Goal: Information Seeking & Learning: Find contact information

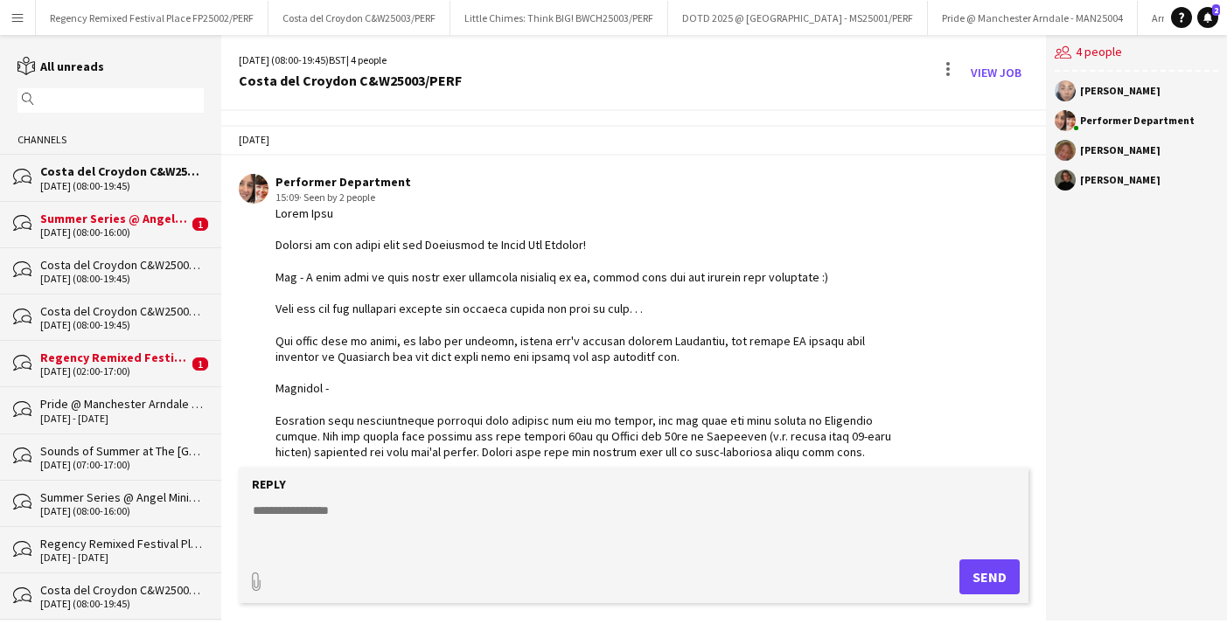
click at [121, 250] on div "bubbles Costa del Croydon C&W25003/PERF [DATE] (08:00-19:45)" at bounding box center [110, 270] width 221 height 46
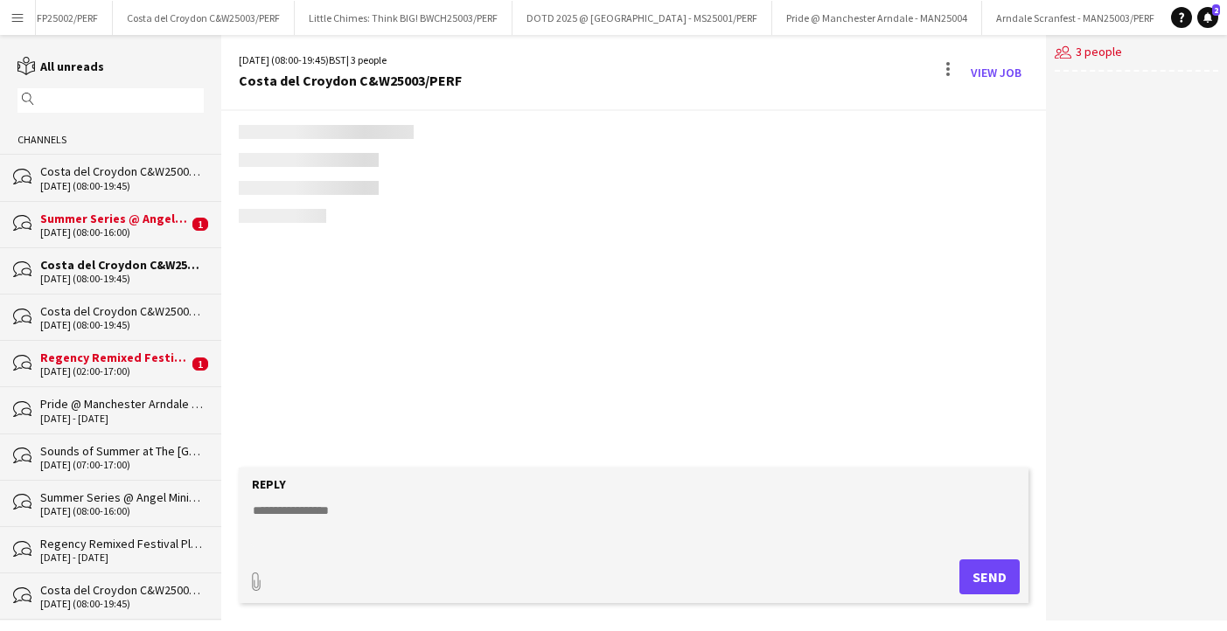
click at [121, 230] on div "[DATE] (08:00-16:00)" at bounding box center [114, 232] width 148 height 12
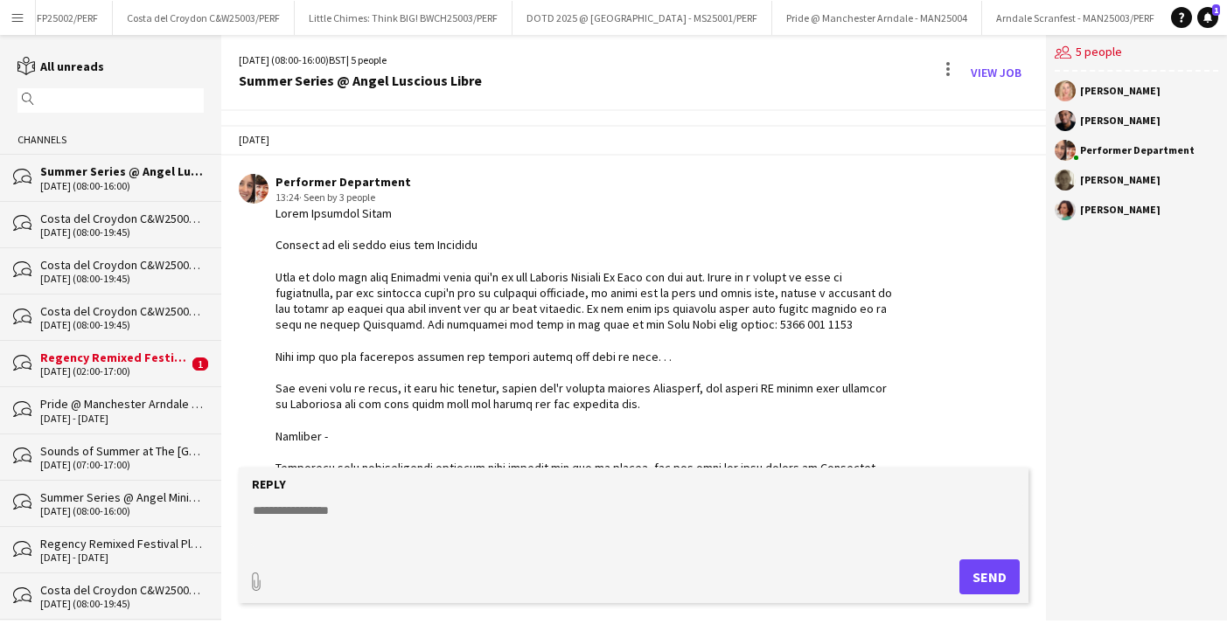
scroll to position [937, 0]
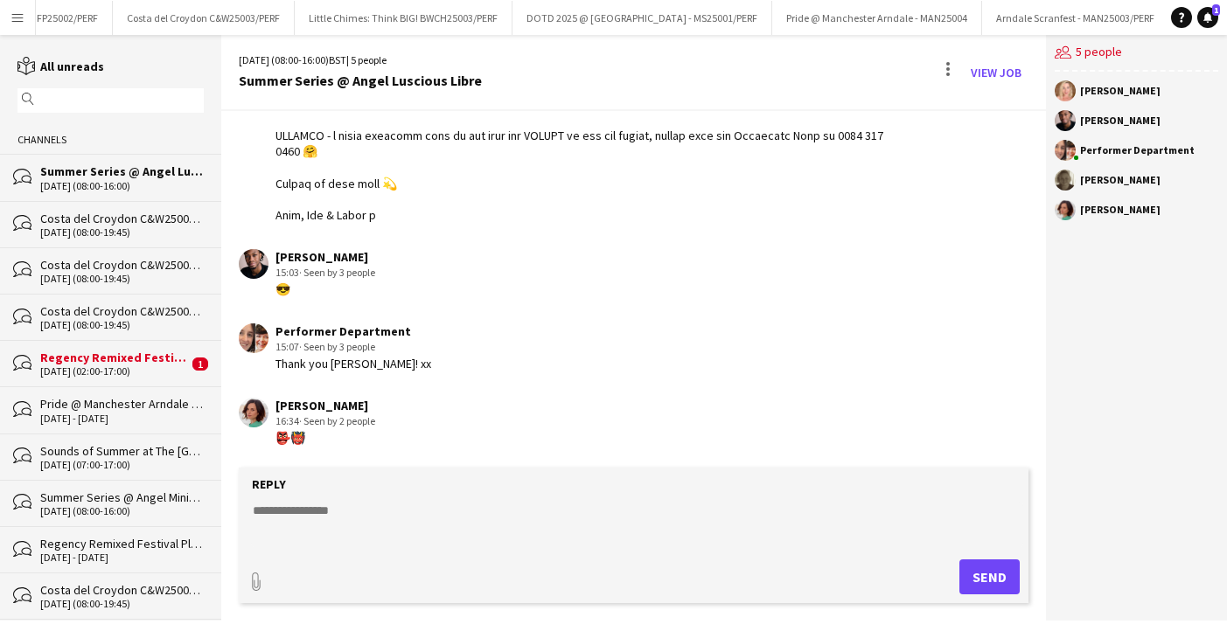
click at [307, 509] on textarea at bounding box center [637, 524] width 772 height 45
click at [124, 368] on div "[DATE] (02:00-17:00)" at bounding box center [114, 371] width 148 height 12
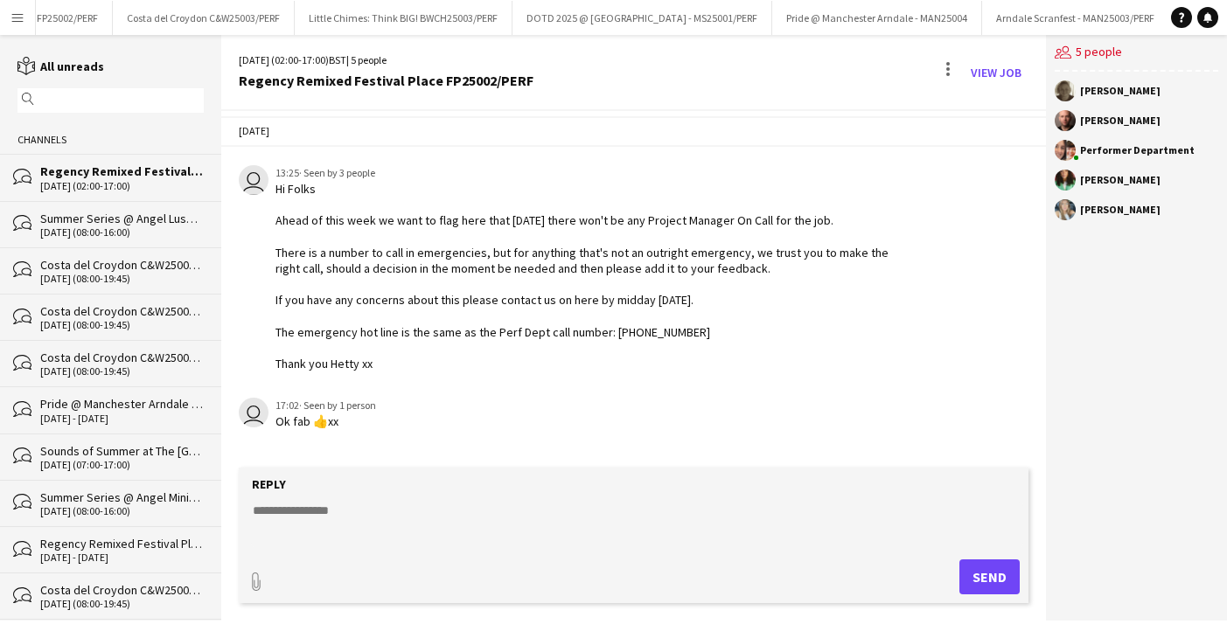
scroll to position [1453, 0]
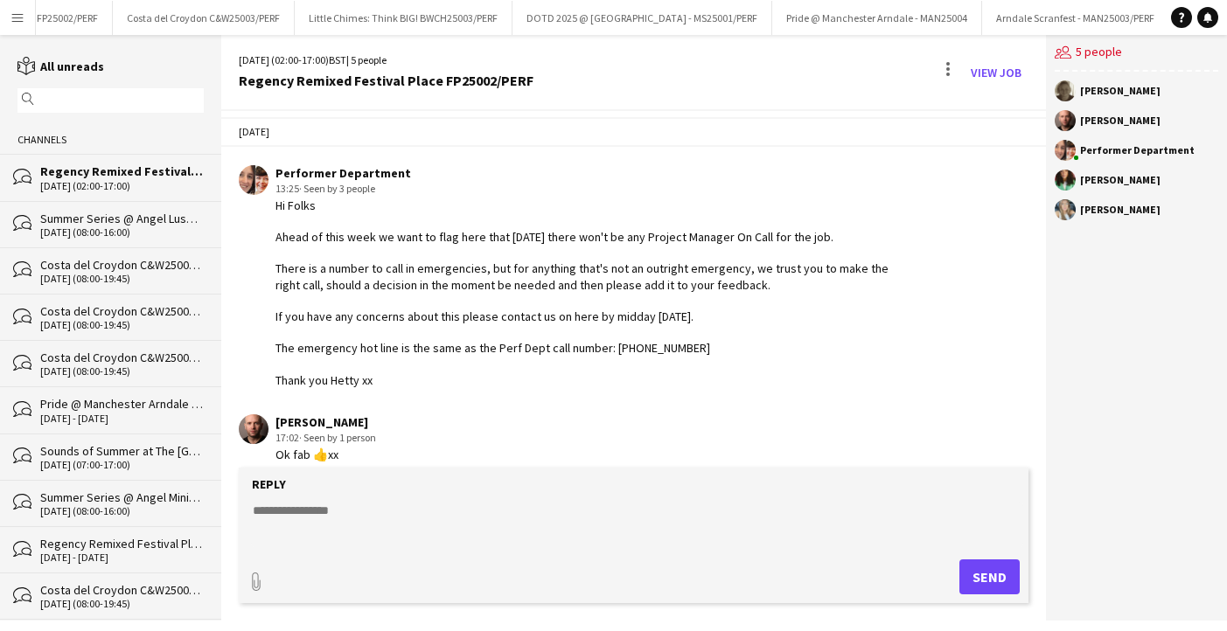
click at [353, 516] on textarea at bounding box center [637, 524] width 772 height 45
type textarea "**"
click at [983, 581] on button "Send" at bounding box center [989, 577] width 60 height 35
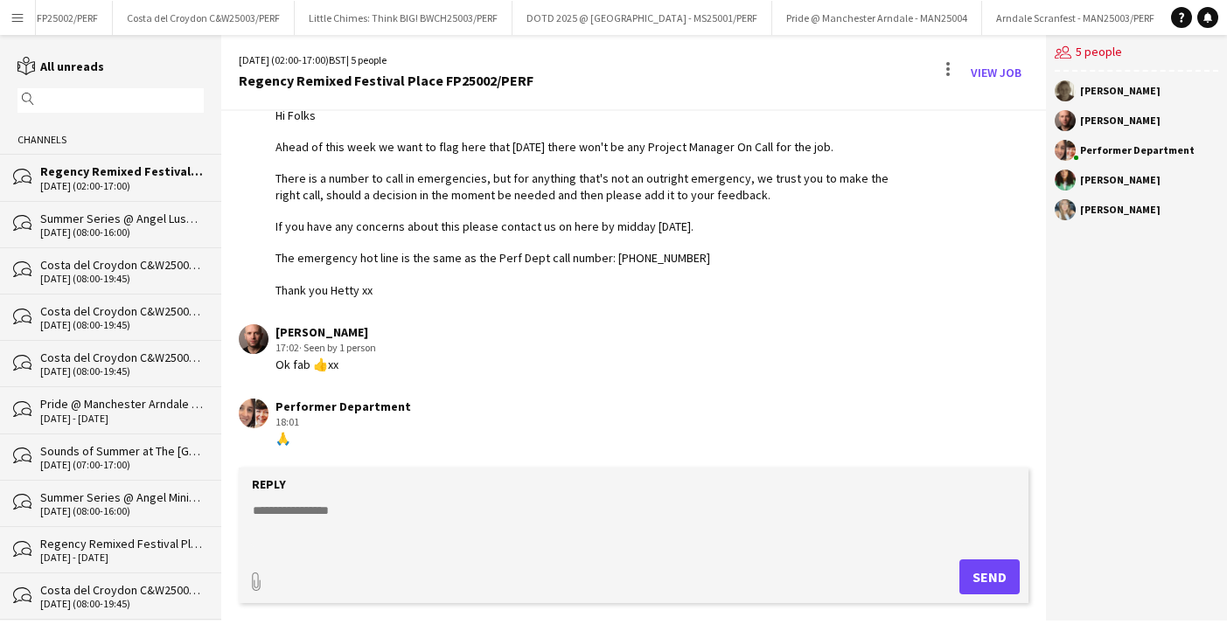
click at [68, 219] on div "Summer Series @ Angel Luscious Libre" at bounding box center [122, 219] width 164 height 16
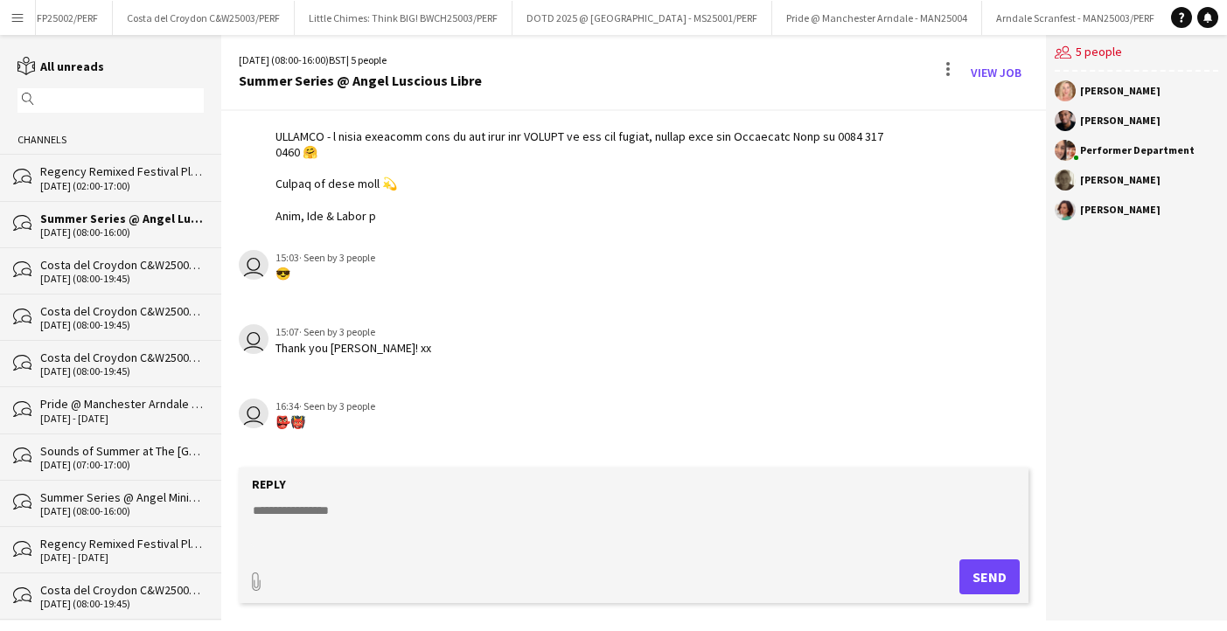
scroll to position [936, 0]
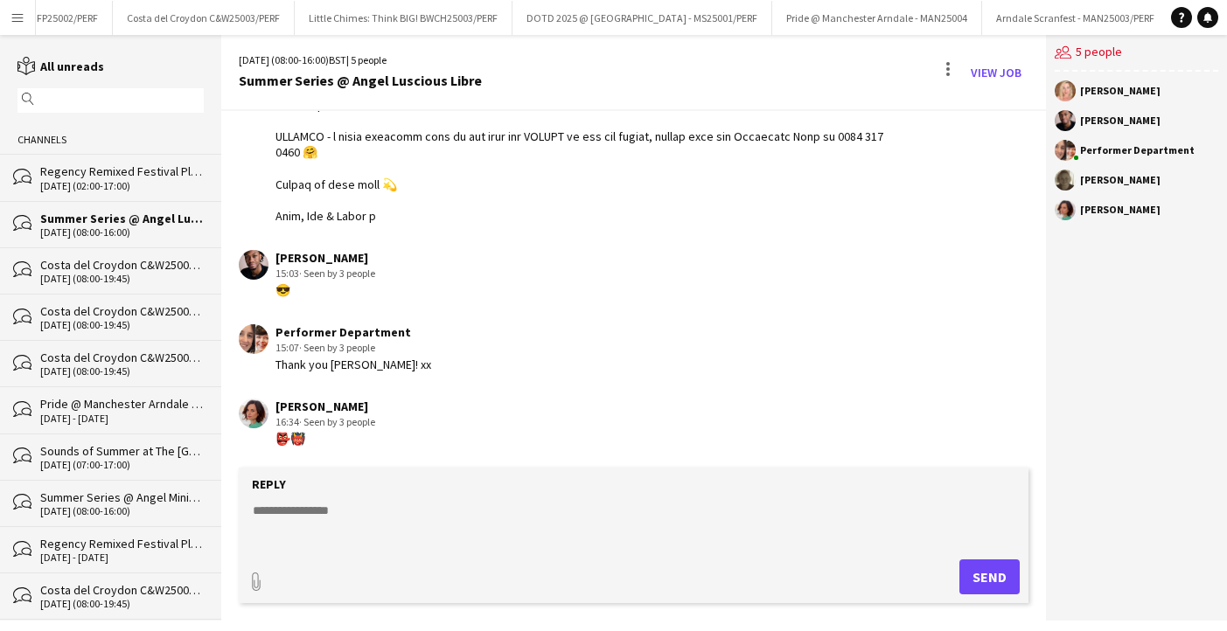
click at [365, 526] on textarea at bounding box center [637, 524] width 772 height 45
click at [336, 512] on textarea "**********" at bounding box center [637, 524] width 772 height 45
click at [357, 510] on textarea "**********" at bounding box center [637, 524] width 772 height 45
type textarea "**********"
click at [991, 566] on button "Send" at bounding box center [989, 577] width 60 height 35
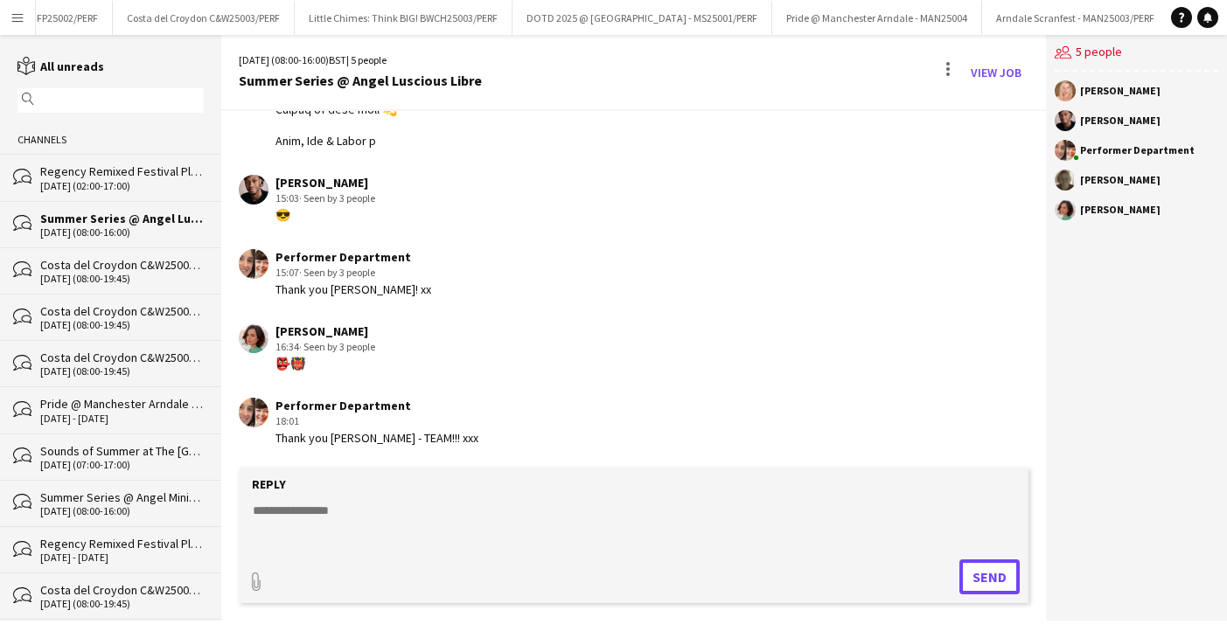
scroll to position [1086, 0]
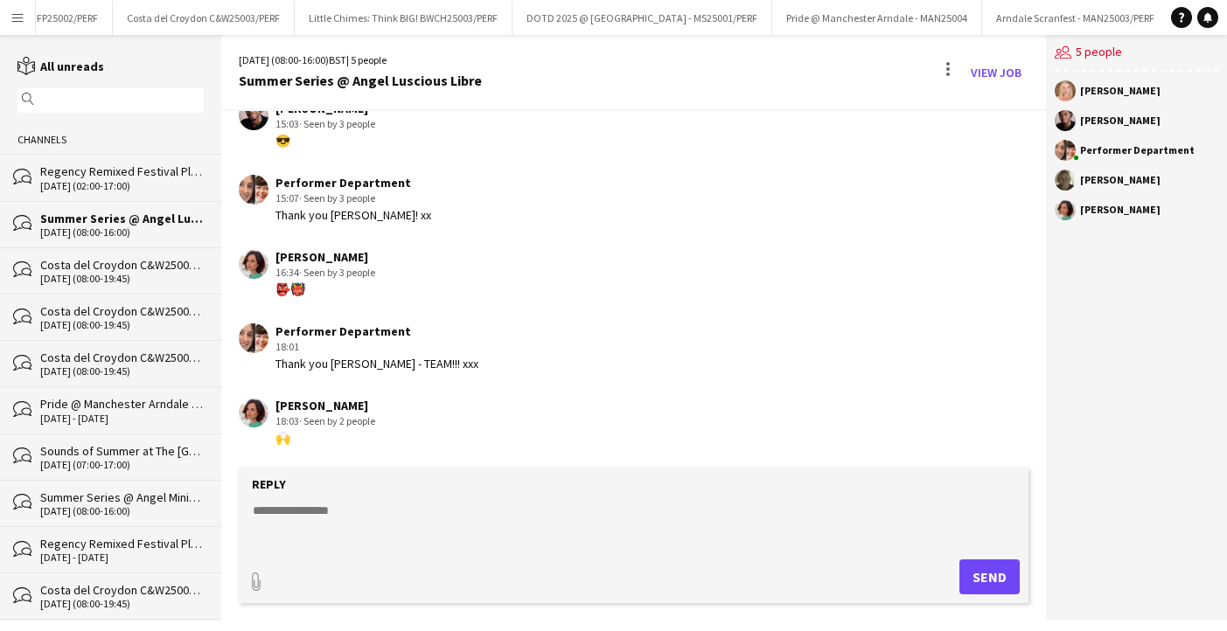
click at [21, 19] on app-icon "Menu" at bounding box center [17, 17] width 14 height 14
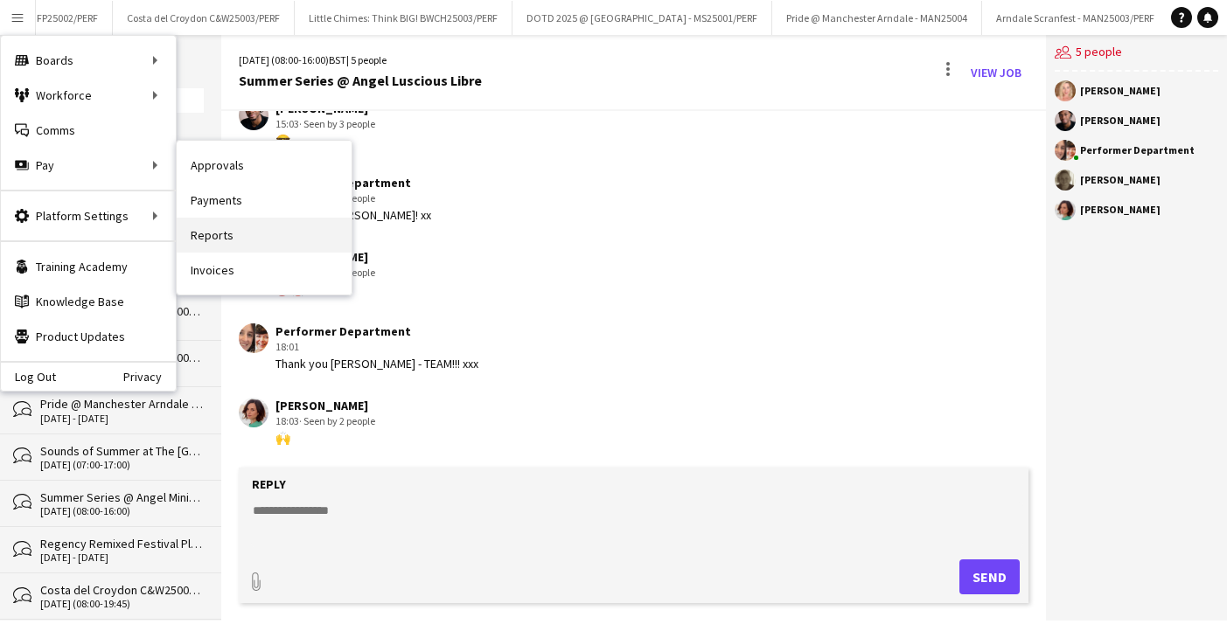
click at [235, 231] on link "Reports" at bounding box center [264, 235] width 175 height 35
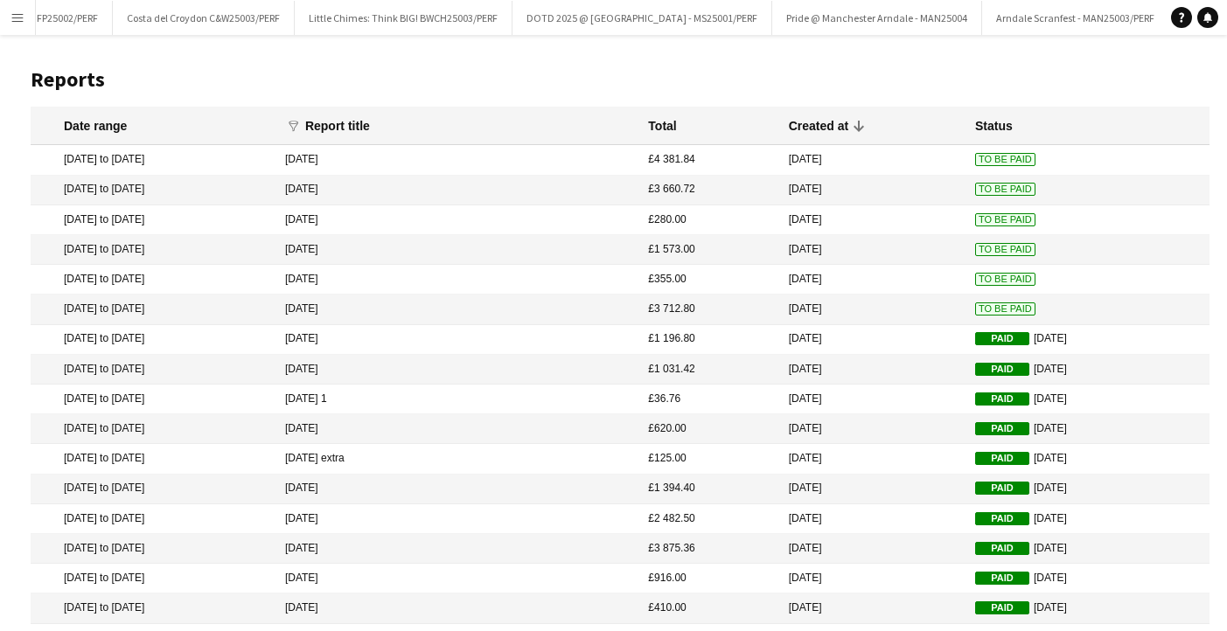
click at [978, 157] on span "To Be Paid" at bounding box center [1005, 159] width 60 height 13
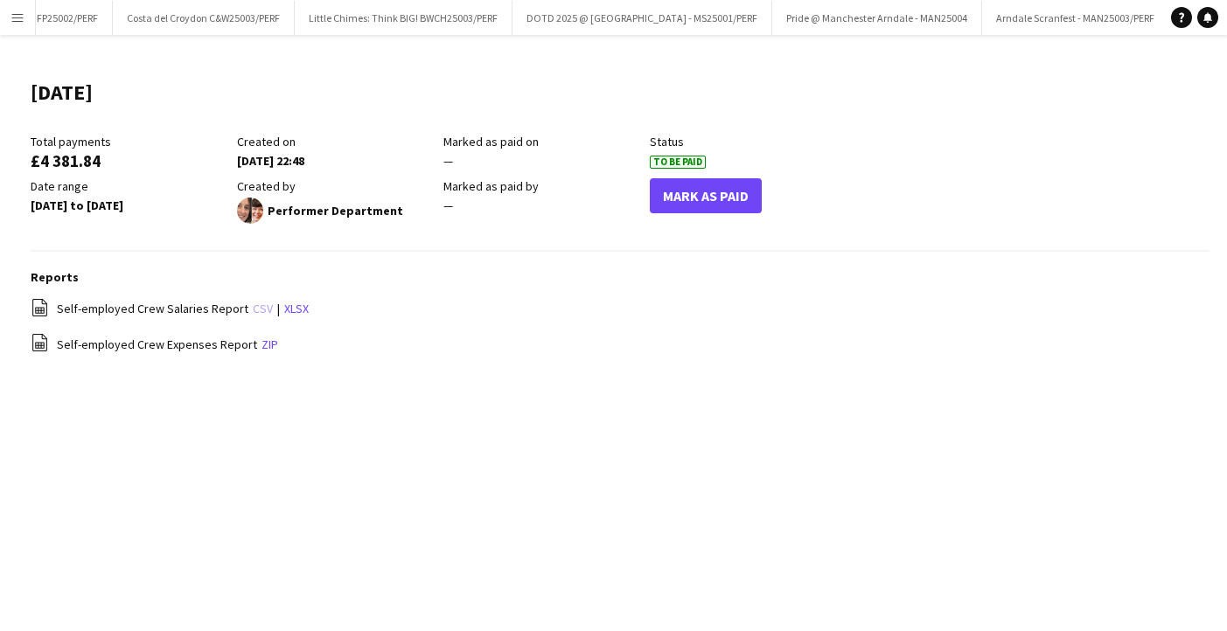
click at [253, 306] on link "csv" at bounding box center [263, 309] width 20 height 16
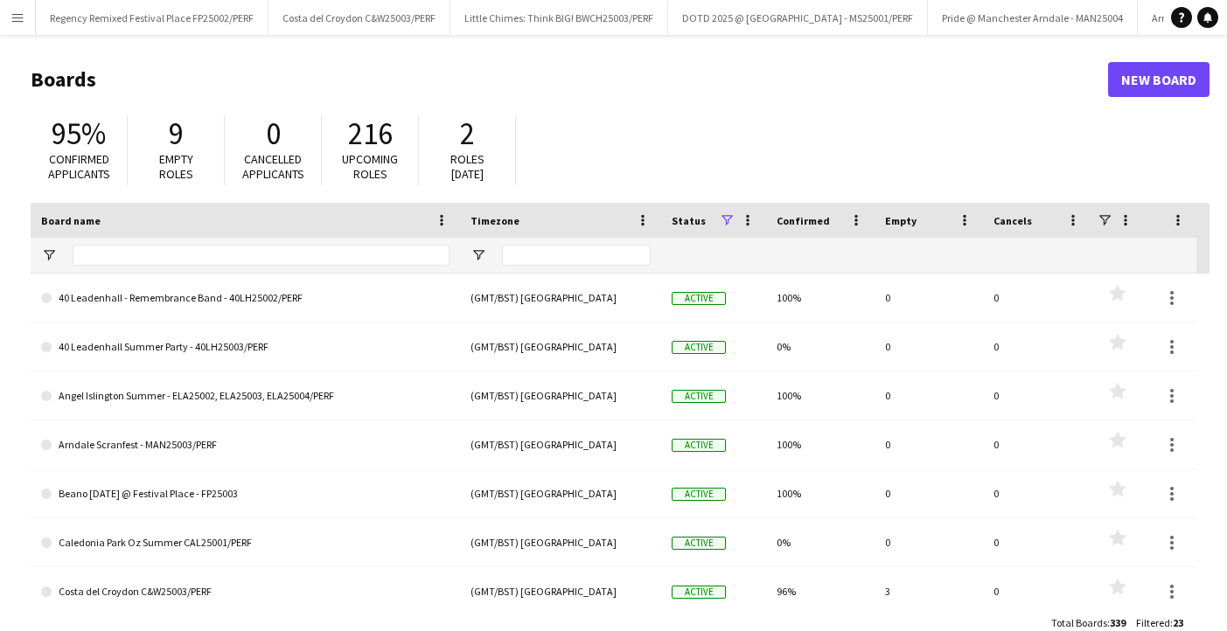
click at [19, 16] on app-icon "Menu" at bounding box center [17, 17] width 14 height 14
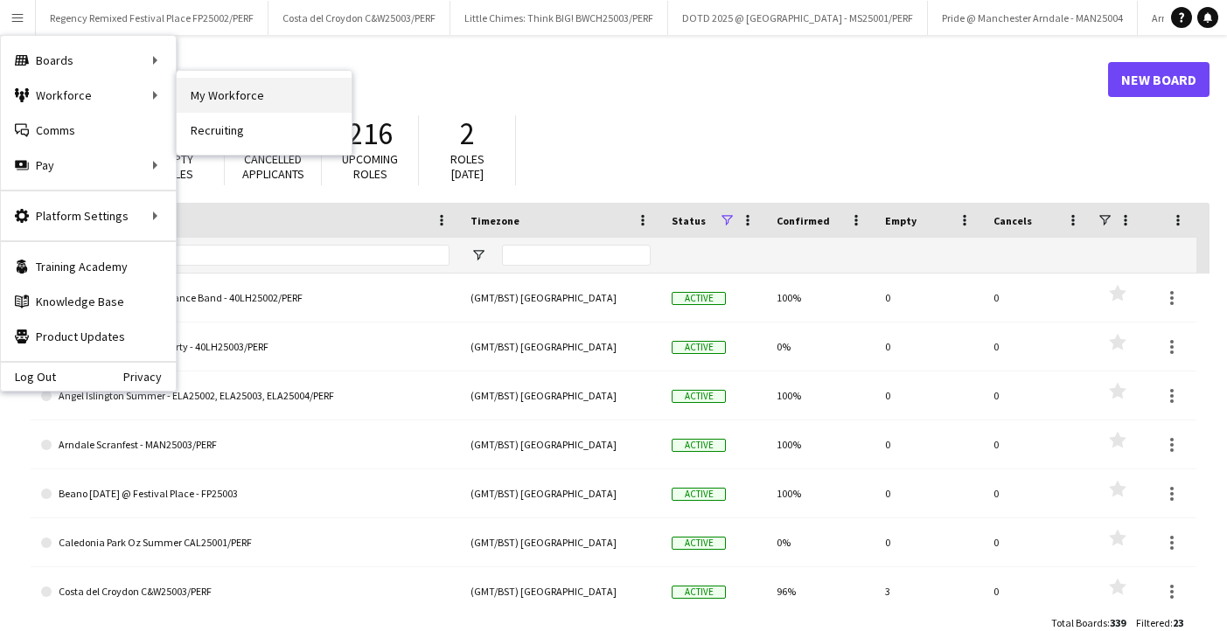
click at [226, 94] on link "My Workforce" at bounding box center [264, 95] width 175 height 35
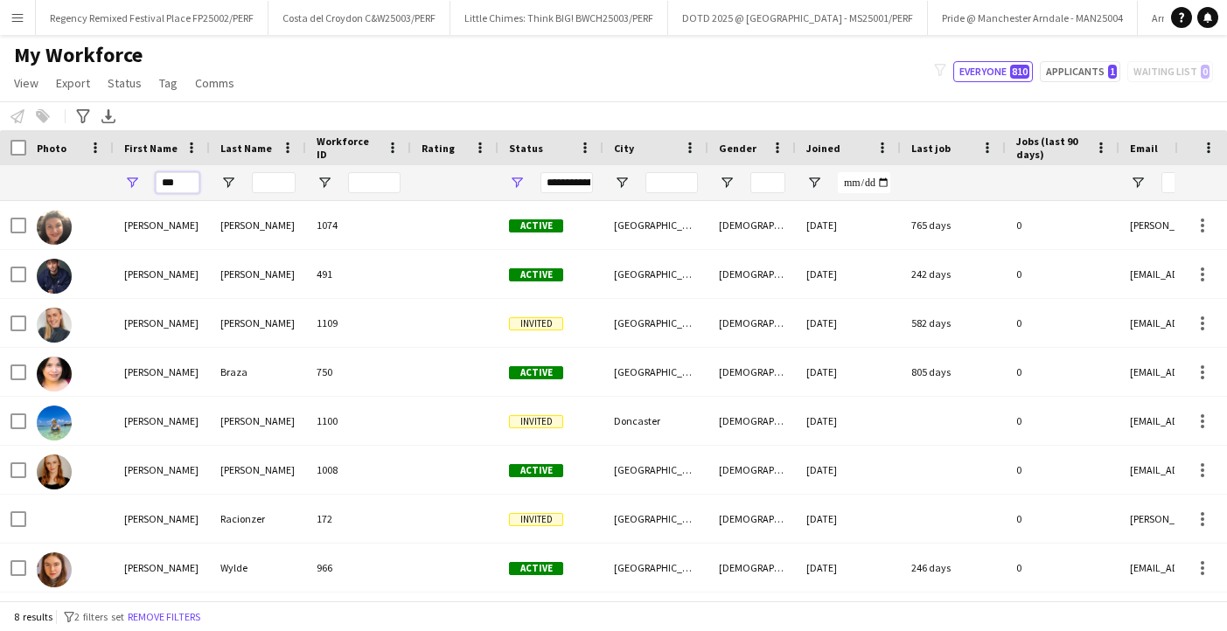
drag, startPoint x: 180, startPoint y: 178, endPoint x: 153, endPoint y: 178, distance: 27.1
click at [160, 178] on input "***" at bounding box center [178, 182] width 44 height 21
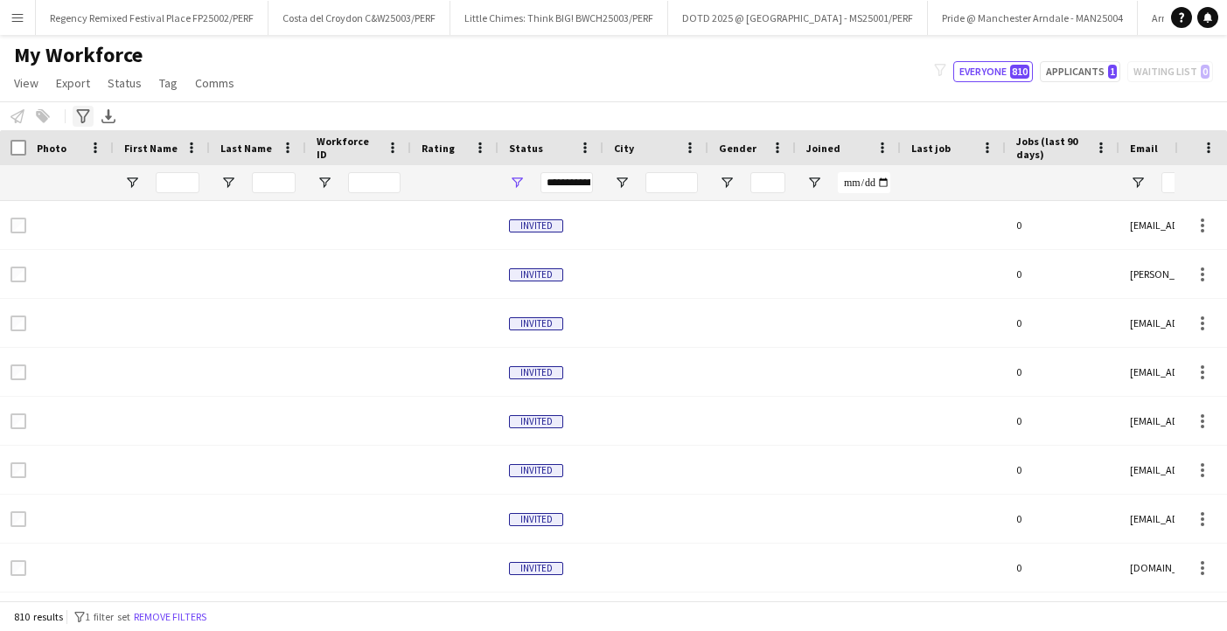
click at [82, 118] on icon "Advanced filters" at bounding box center [83, 116] width 14 height 14
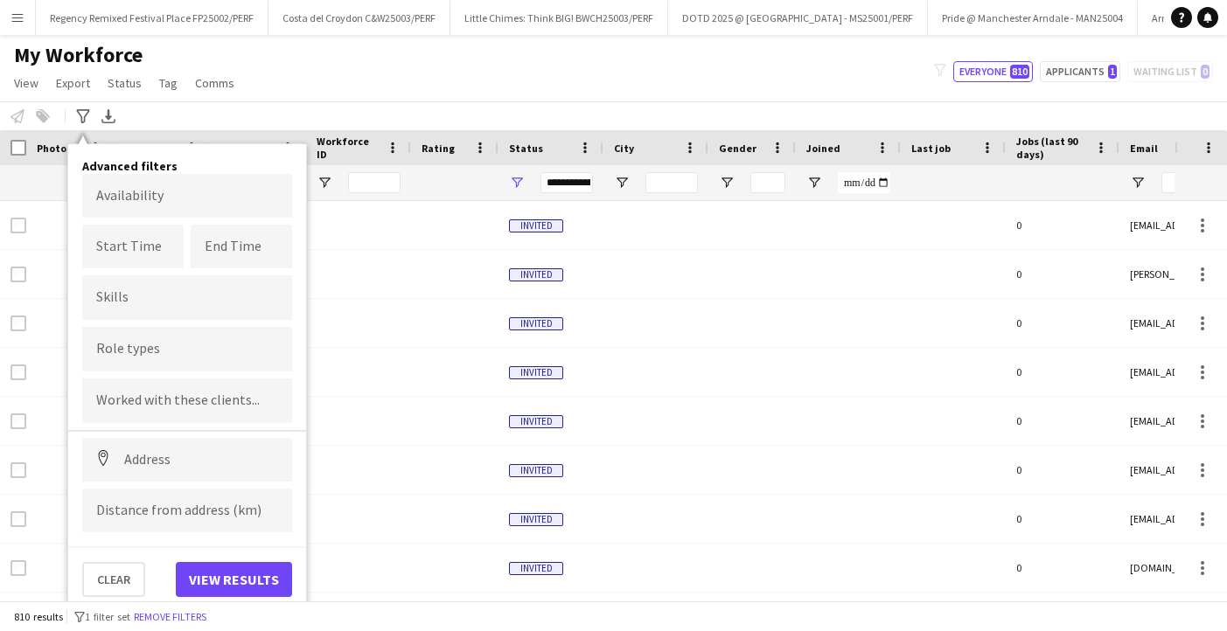
click at [164, 356] on input "Type to search role types..." at bounding box center [187, 350] width 182 height 16
type input "***"
click at [171, 401] on div "Hula Hoop" at bounding box center [187, 398] width 210 height 42
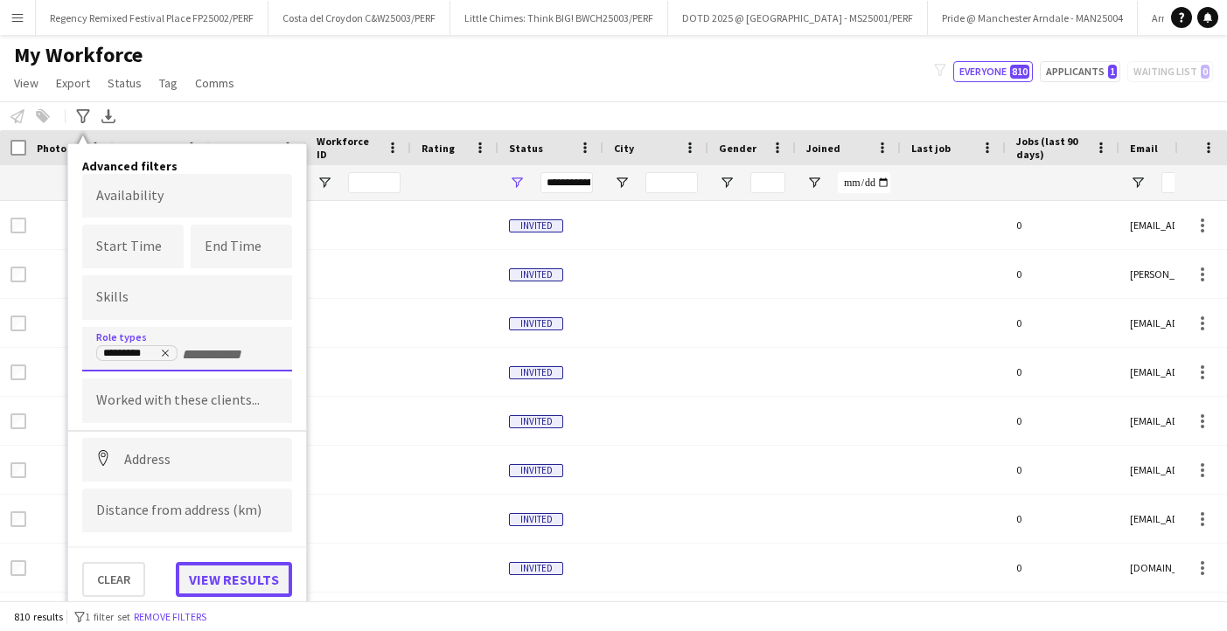
click at [230, 581] on button "View results" at bounding box center [234, 579] width 116 height 35
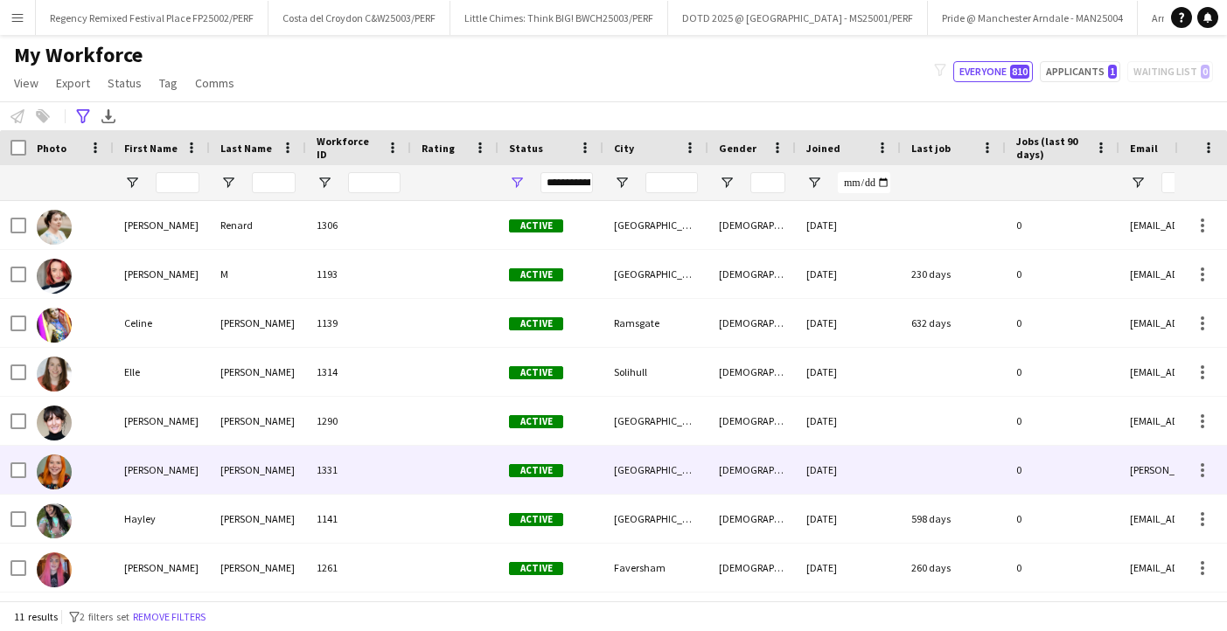
click at [159, 475] on div "Hannah" at bounding box center [162, 470] width 96 height 48
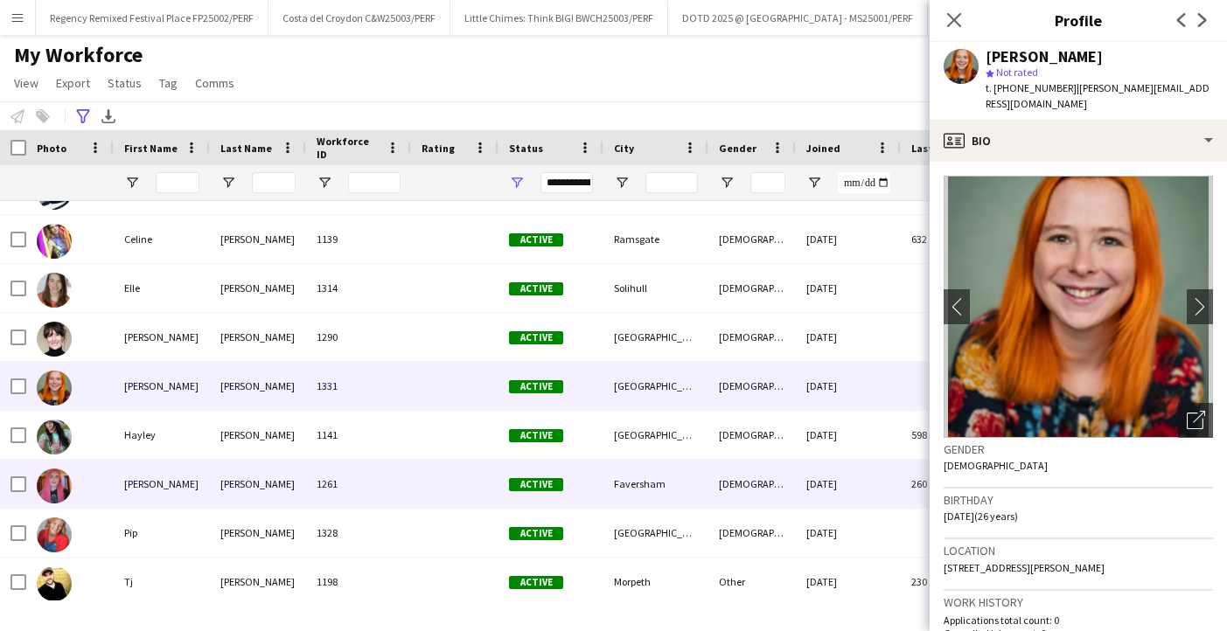
scroll to position [86, 0]
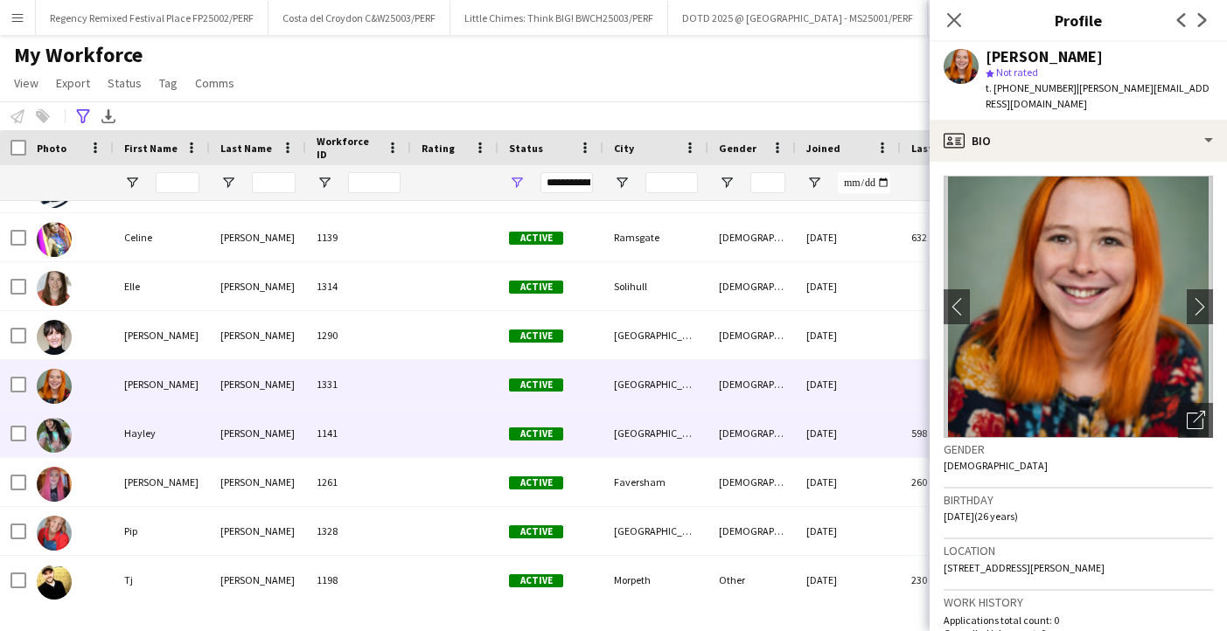
click at [241, 438] on div "O’Beirne" at bounding box center [258, 433] width 96 height 48
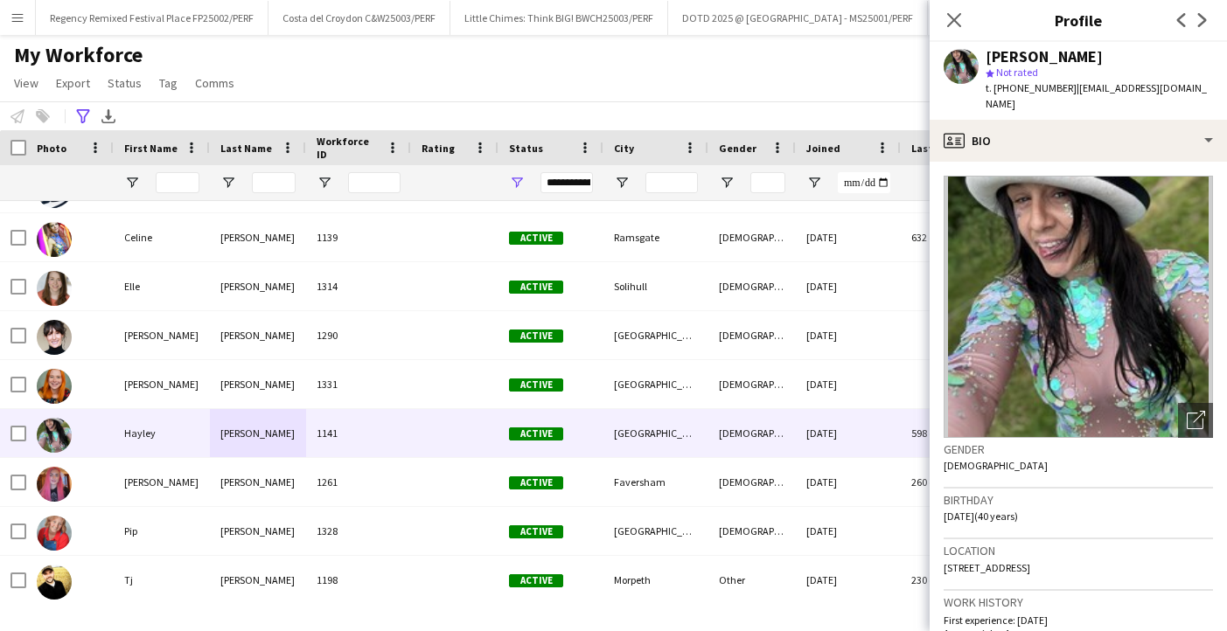
drag, startPoint x: 1109, startPoint y: 52, endPoint x: 989, endPoint y: 52, distance: 119.8
click at [989, 52] on div "Hayley O’Beirne" at bounding box center [1098, 57] width 227 height 16
copy div "Hayley O’Beirne"
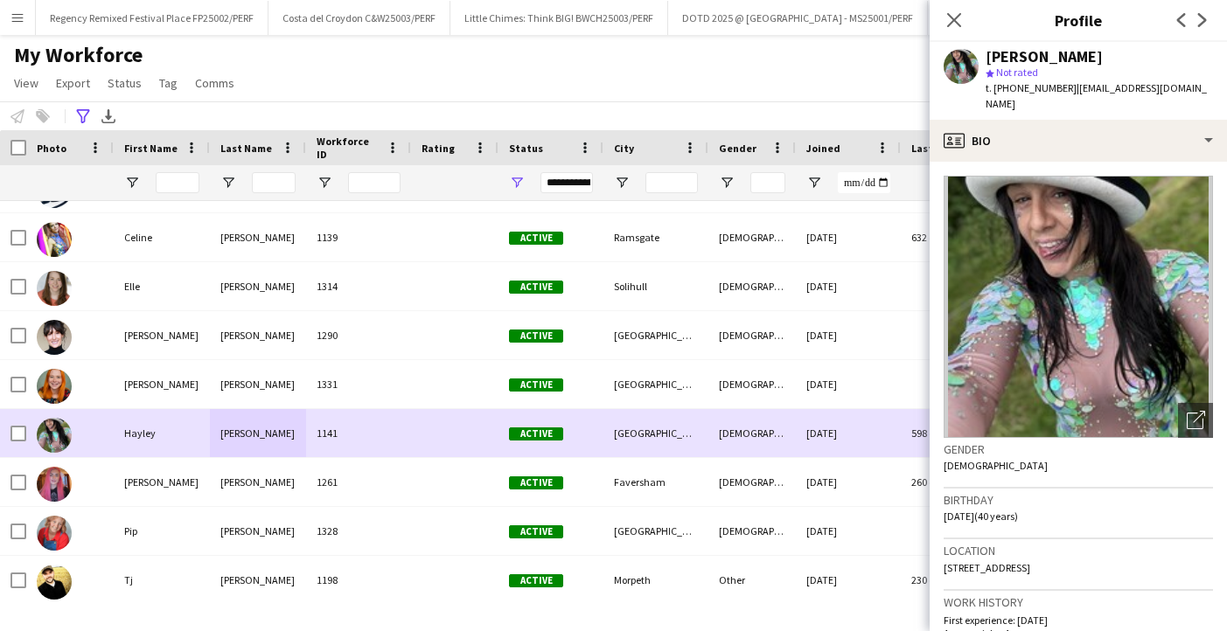
scroll to position [139, 0]
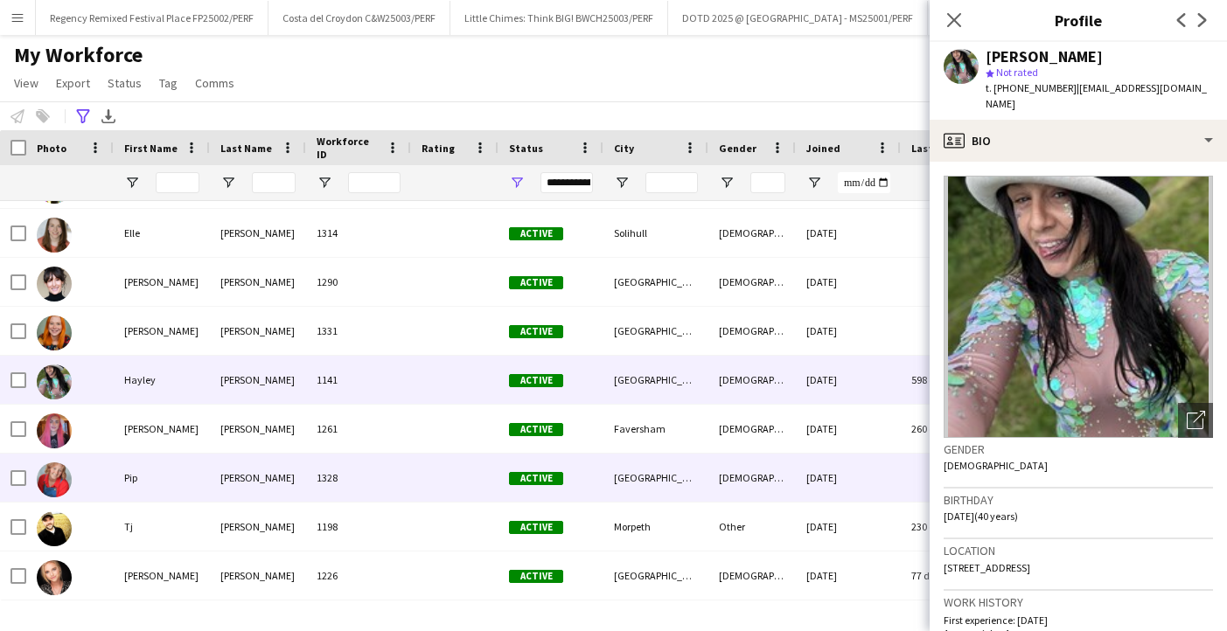
click at [277, 478] on div "Simpson" at bounding box center [258, 478] width 96 height 48
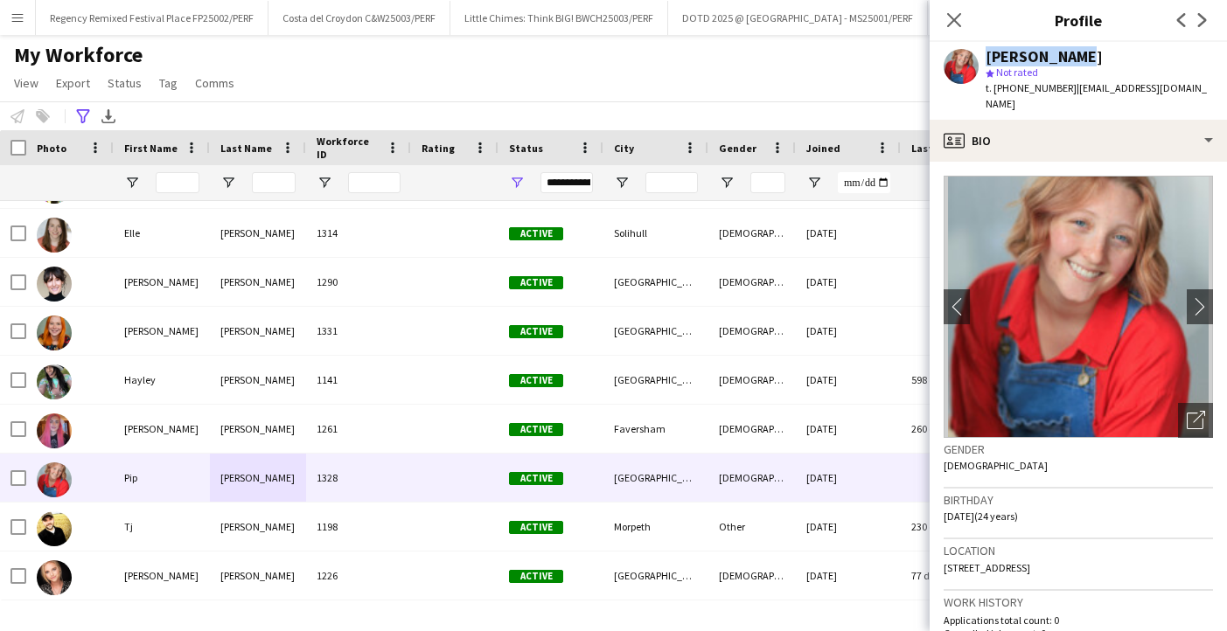
drag, startPoint x: 1088, startPoint y: 59, endPoint x: 973, endPoint y: 55, distance: 114.6
click at [973, 55] on div "Pip Simpson star Not rated t. +447768769329 | misspipsimpson@icloud.com" at bounding box center [1077, 81] width 297 height 78
copy div "Pip Simpson"
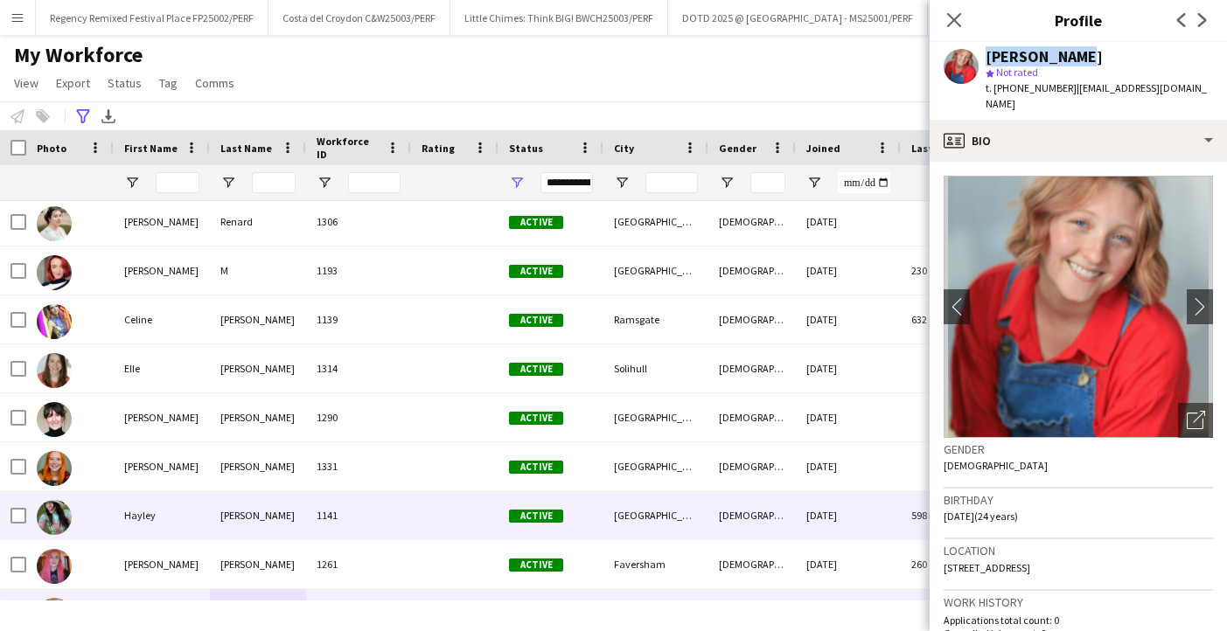
scroll to position [0, 0]
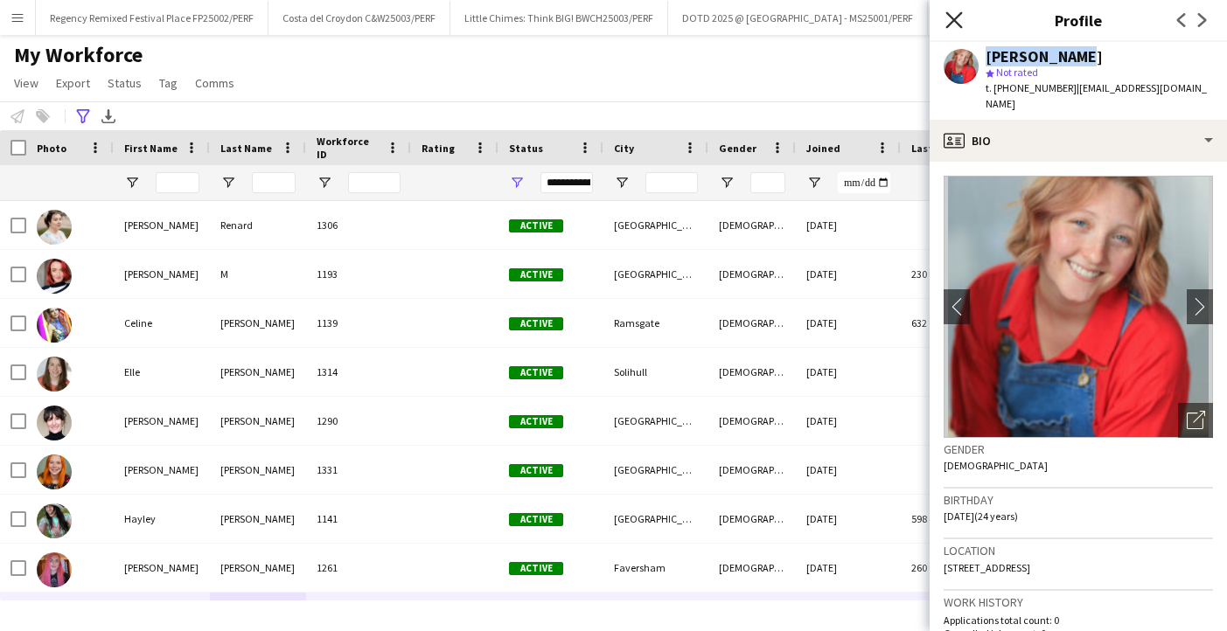
click at [949, 24] on icon at bounding box center [953, 19] width 17 height 17
